Goal: Find specific page/section: Find specific page/section

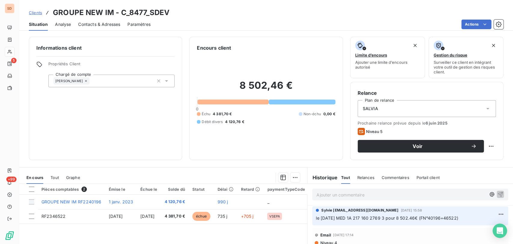
click at [93, 24] on span "Contacts & Adresses" at bounding box center [99, 24] width 42 height 6
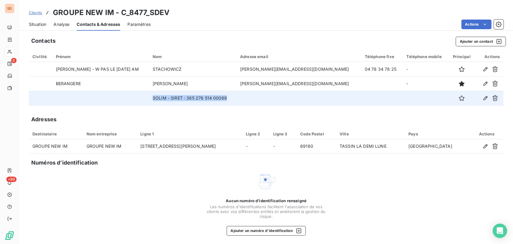
drag, startPoint x: 232, startPoint y: 97, endPoint x: 155, endPoint y: 97, distance: 77.6
click at [155, 97] on td "SOLIM - SIRET : 385 276 514 00069" at bounding box center [193, 98] width 88 height 14
copy td "SOLIM - SIRET : 385 276 514 00069"
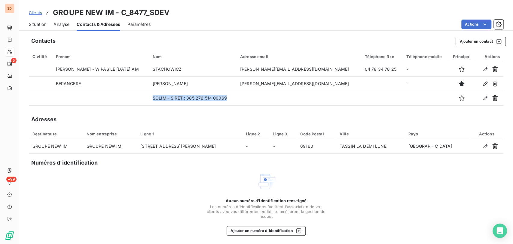
click at [34, 23] on span "Situation" at bounding box center [37, 24] width 17 height 6
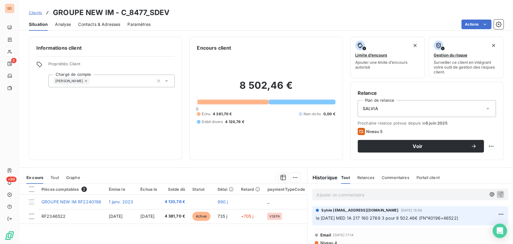
click at [321, 196] on p "Ajouter un commentaire ﻿" at bounding box center [402, 195] width 170 height 8
click at [498, 193] on icon "button" at bounding box center [500, 194] width 5 height 5
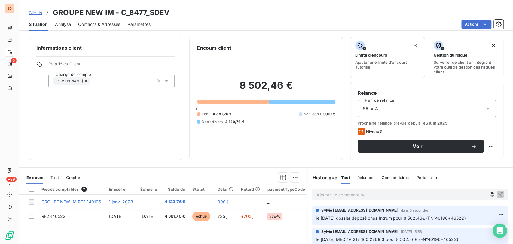
click at [485, 107] on icon at bounding box center [488, 109] width 6 height 6
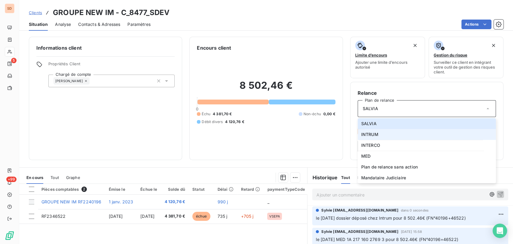
click at [363, 133] on span "INTRUM" at bounding box center [370, 134] width 17 height 6
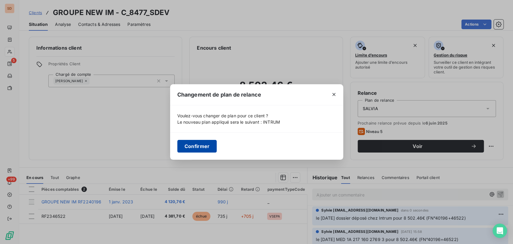
click at [199, 150] on button "Confirmer" at bounding box center [197, 146] width 40 height 13
